Goal: Information Seeking & Learning: Learn about a topic

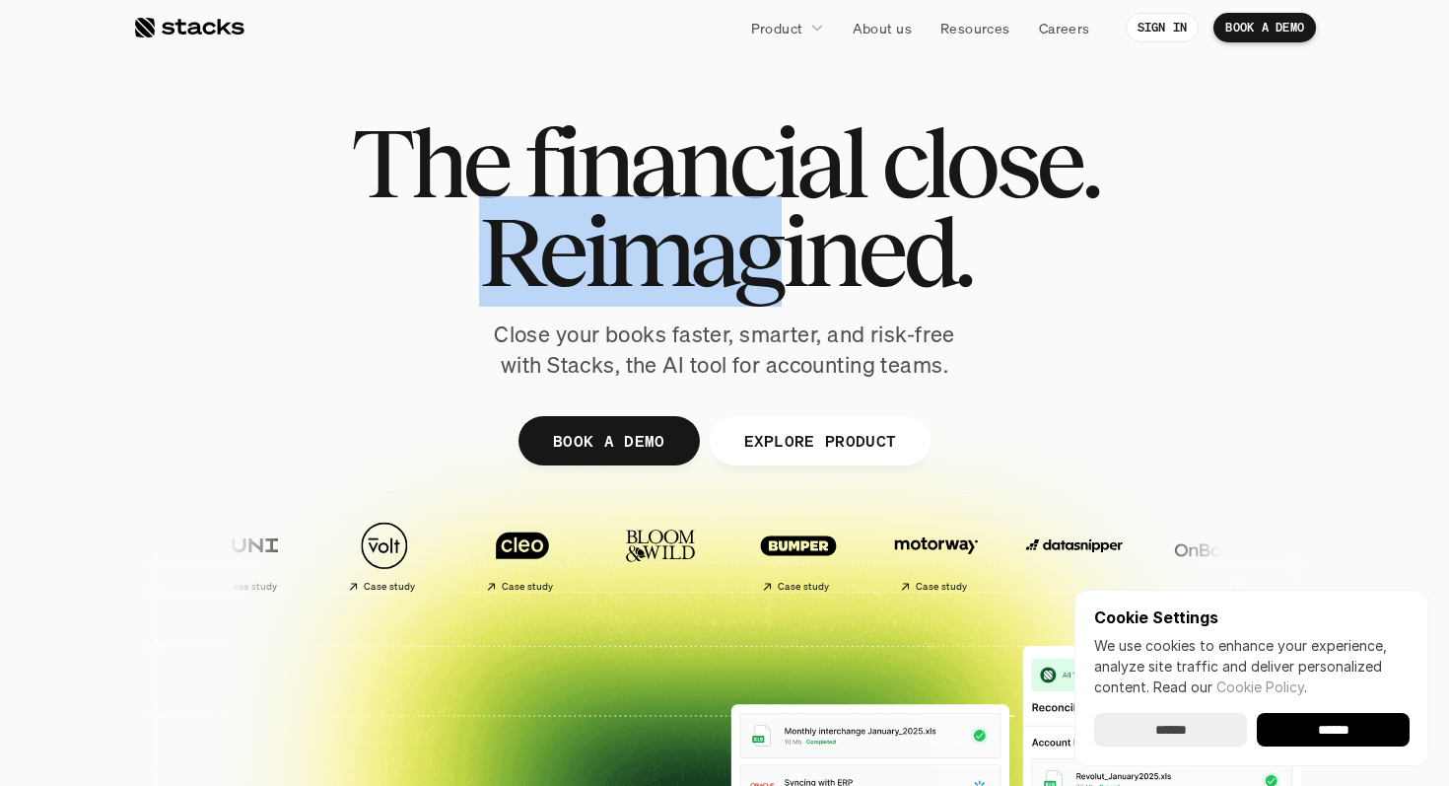
drag, startPoint x: 469, startPoint y: 258, endPoint x: 788, endPoint y: 277, distance: 318.9
click at [788, 277] on h1 "Reimagined." at bounding box center [724, 251] width 747 height 89
click at [788, 277] on span "Reimagined." at bounding box center [725, 251] width 492 height 89
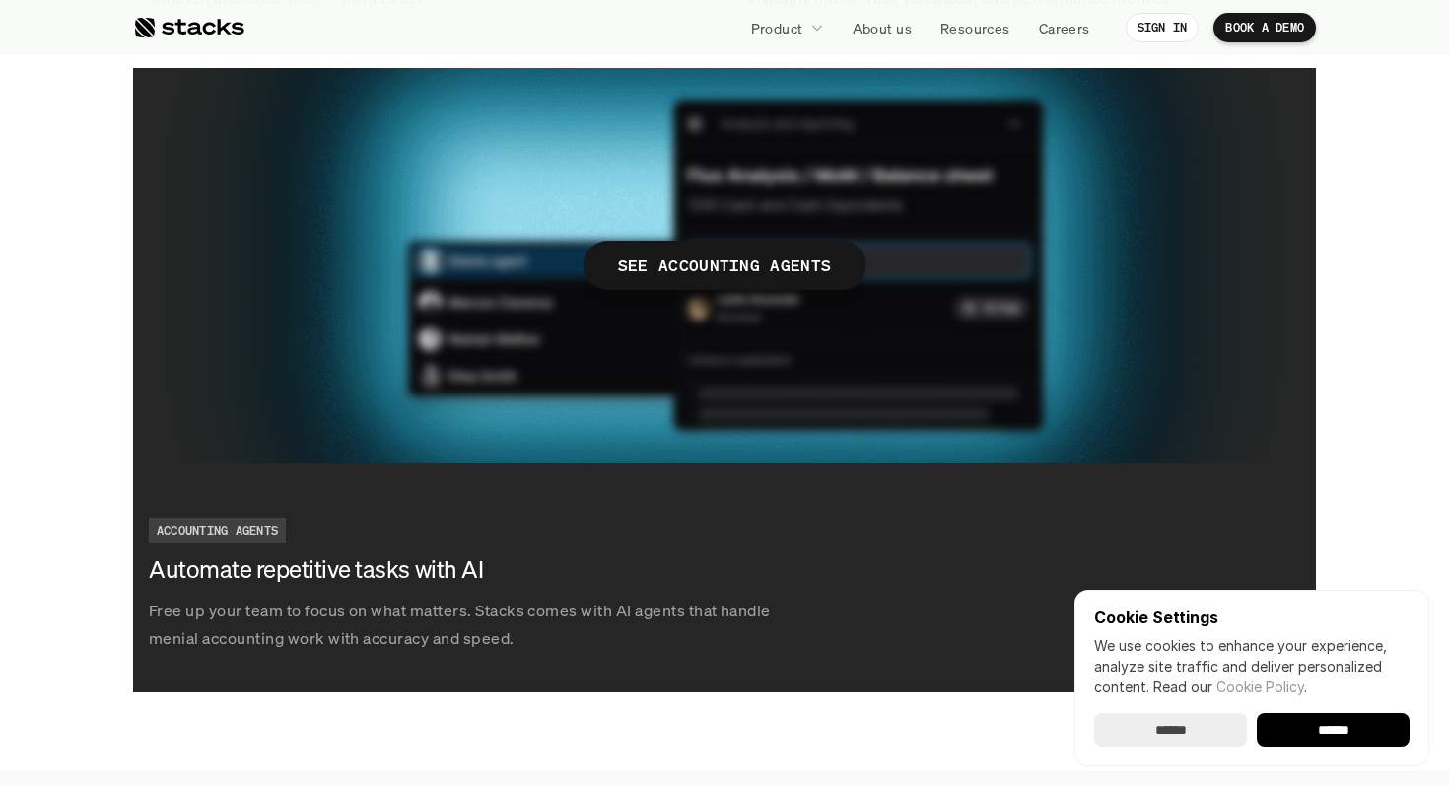
scroll to position [3568, 0]
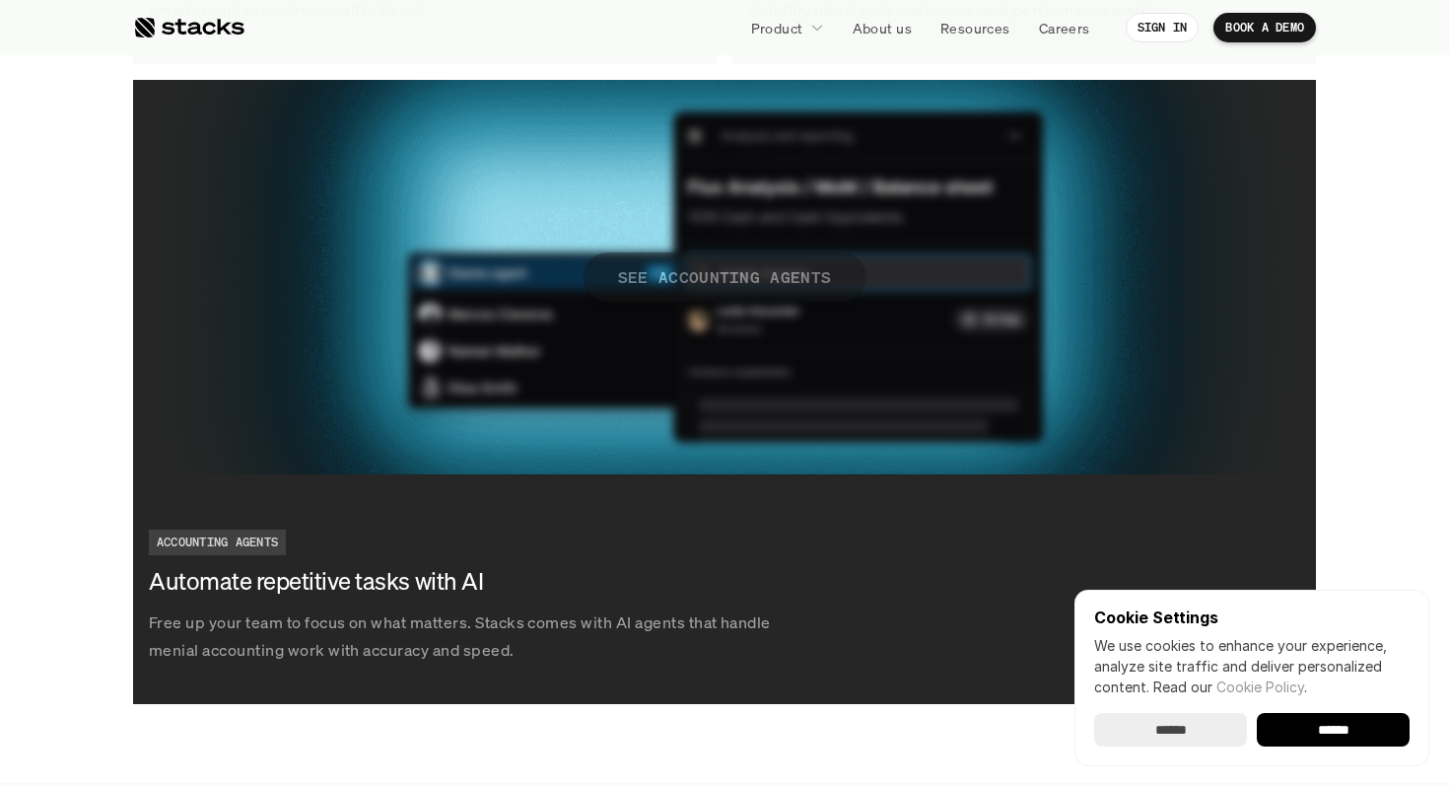
click at [733, 282] on p "SEE ACCOUNTING AGENTS" at bounding box center [725, 276] width 214 height 29
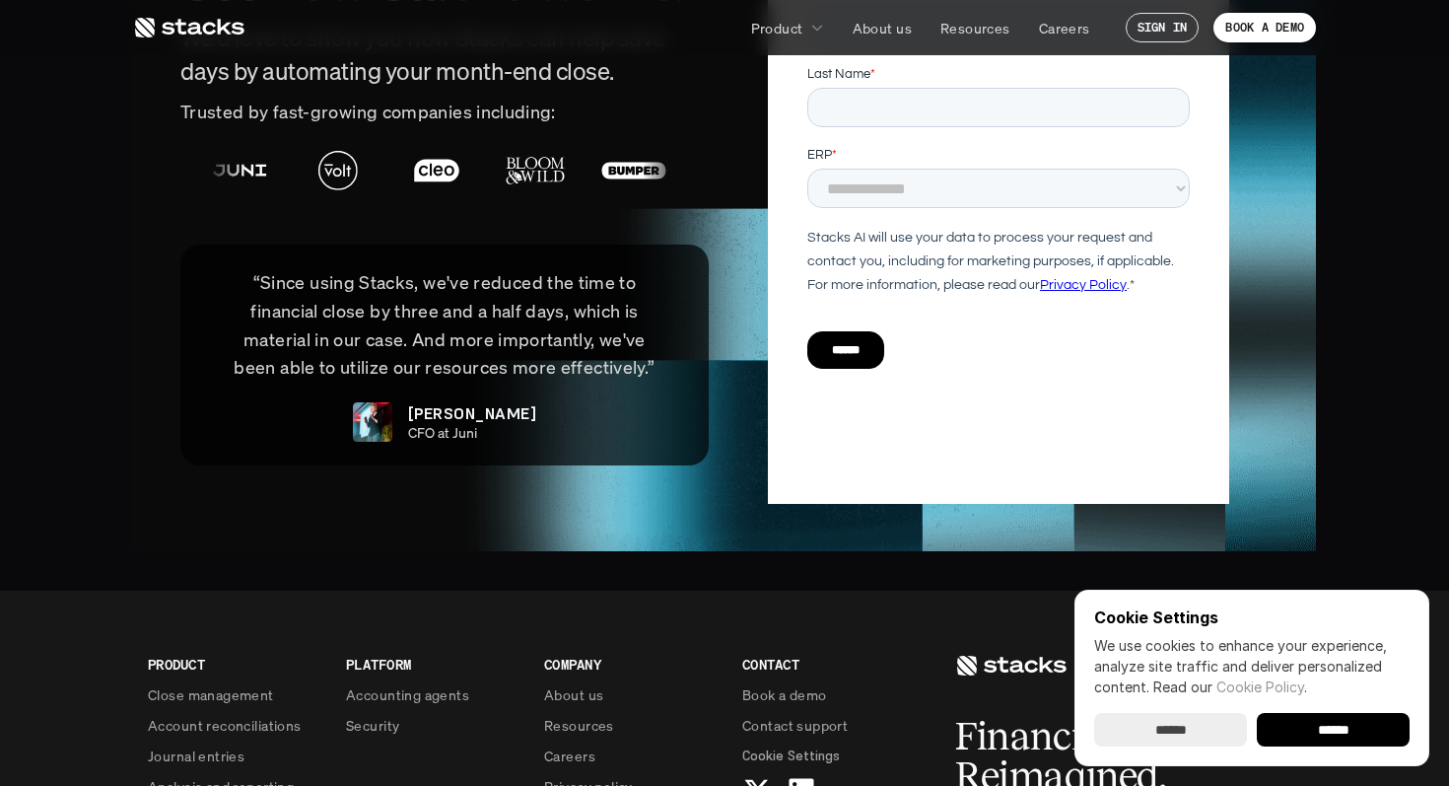
scroll to position [4866, 0]
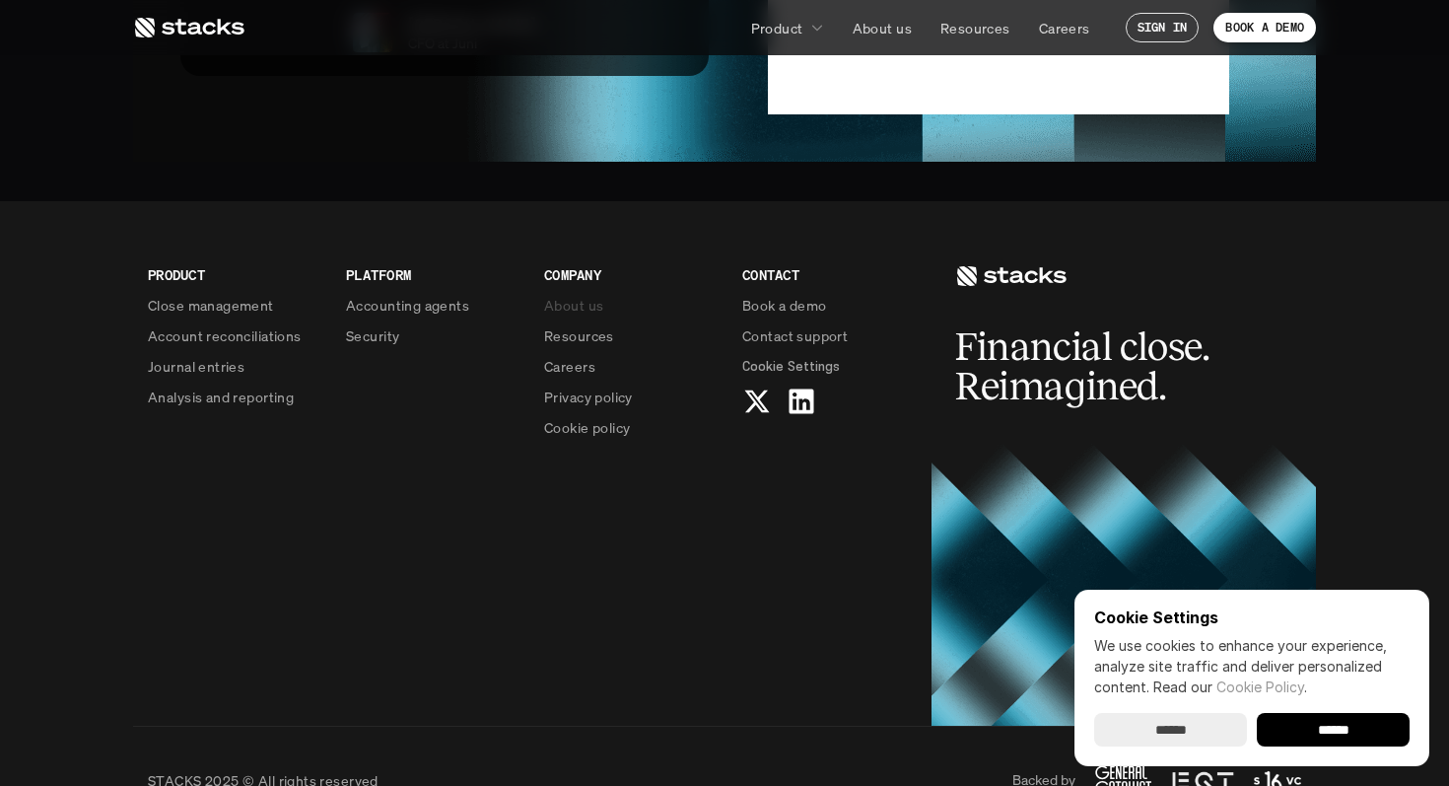
click at [589, 295] on p "About us" at bounding box center [573, 305] width 59 height 21
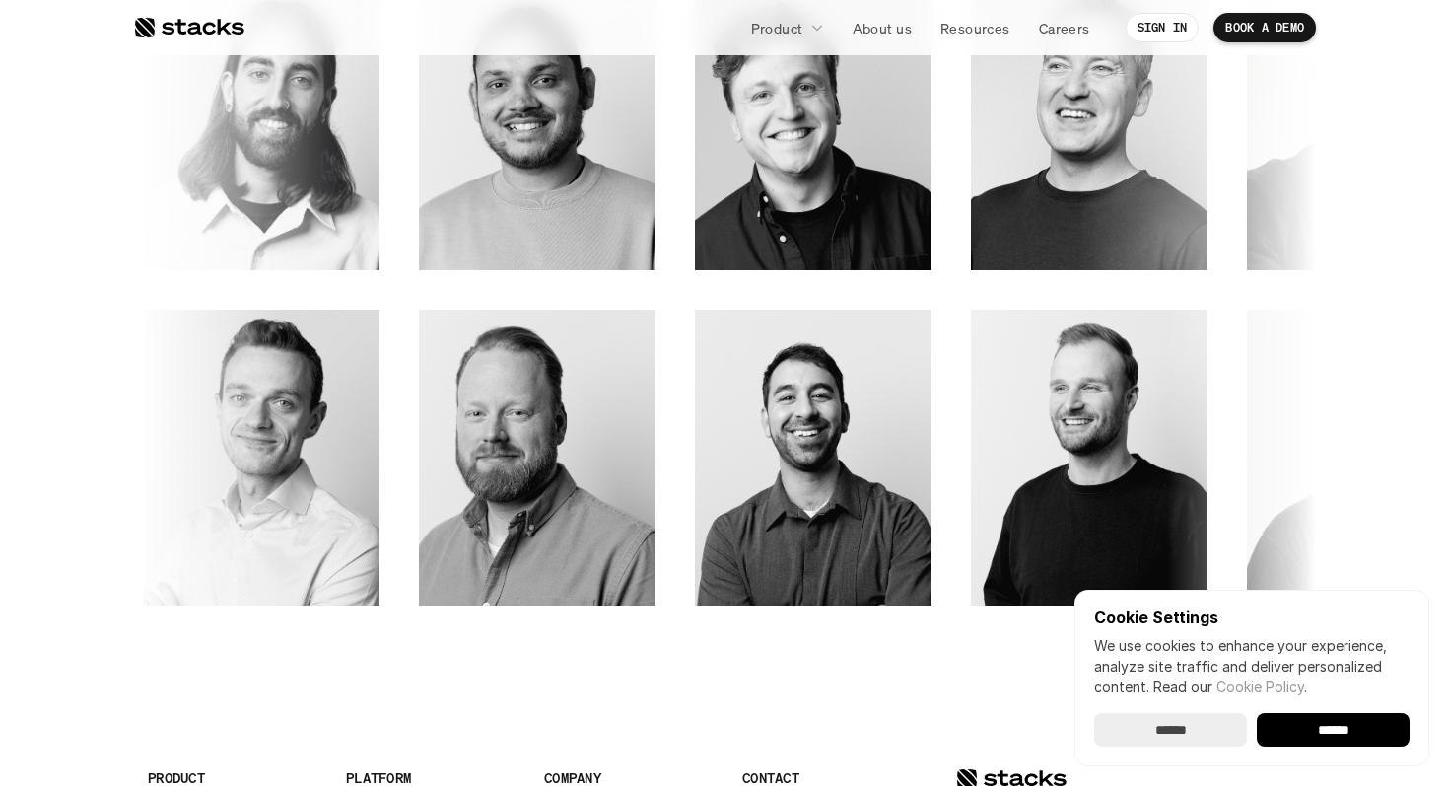
scroll to position [2902, 0]
